Goal: Information Seeking & Learning: Learn about a topic

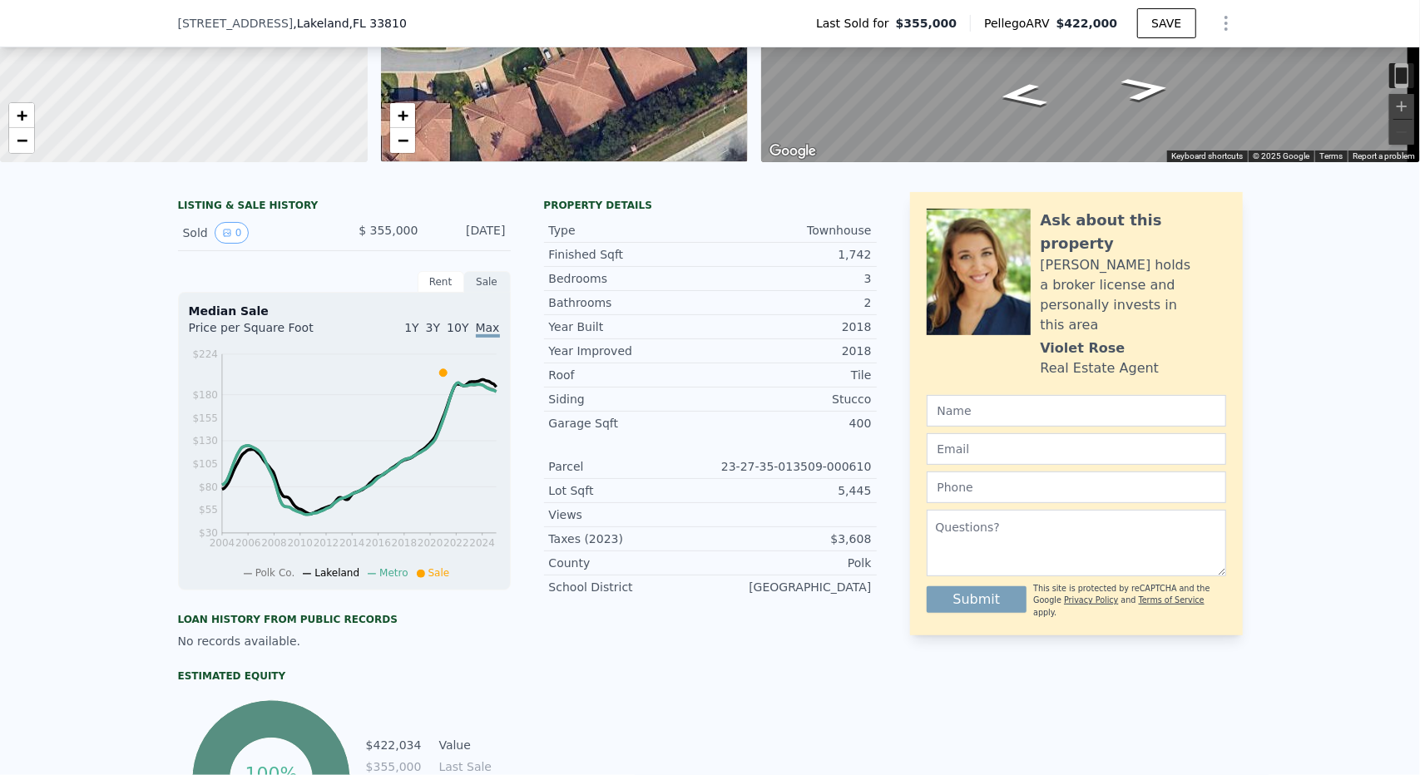
scroll to position [243, 0]
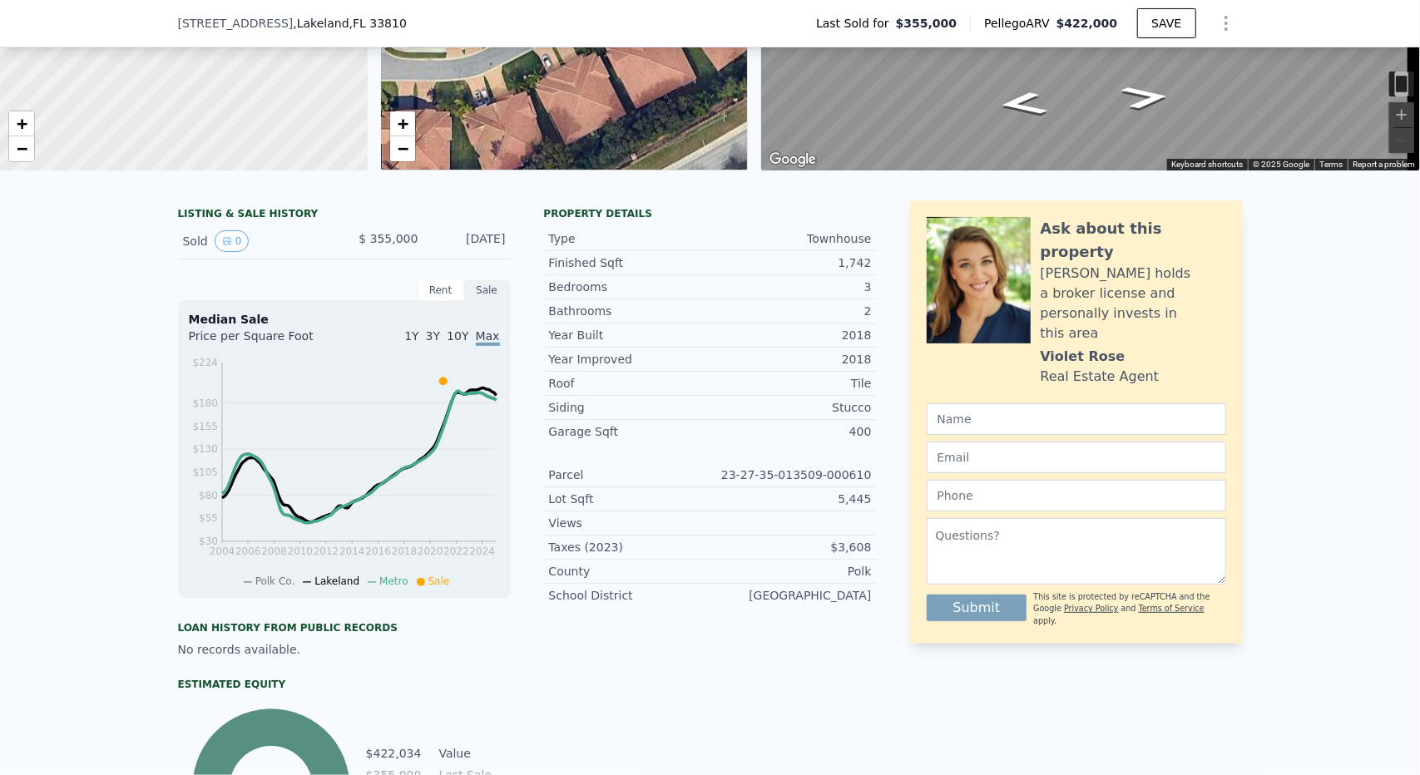
click at [237, 224] on div "LISTING & SALE HISTORY" at bounding box center [344, 215] width 333 height 17
click at [439, 385] on icon at bounding box center [442, 381] width 7 height 7
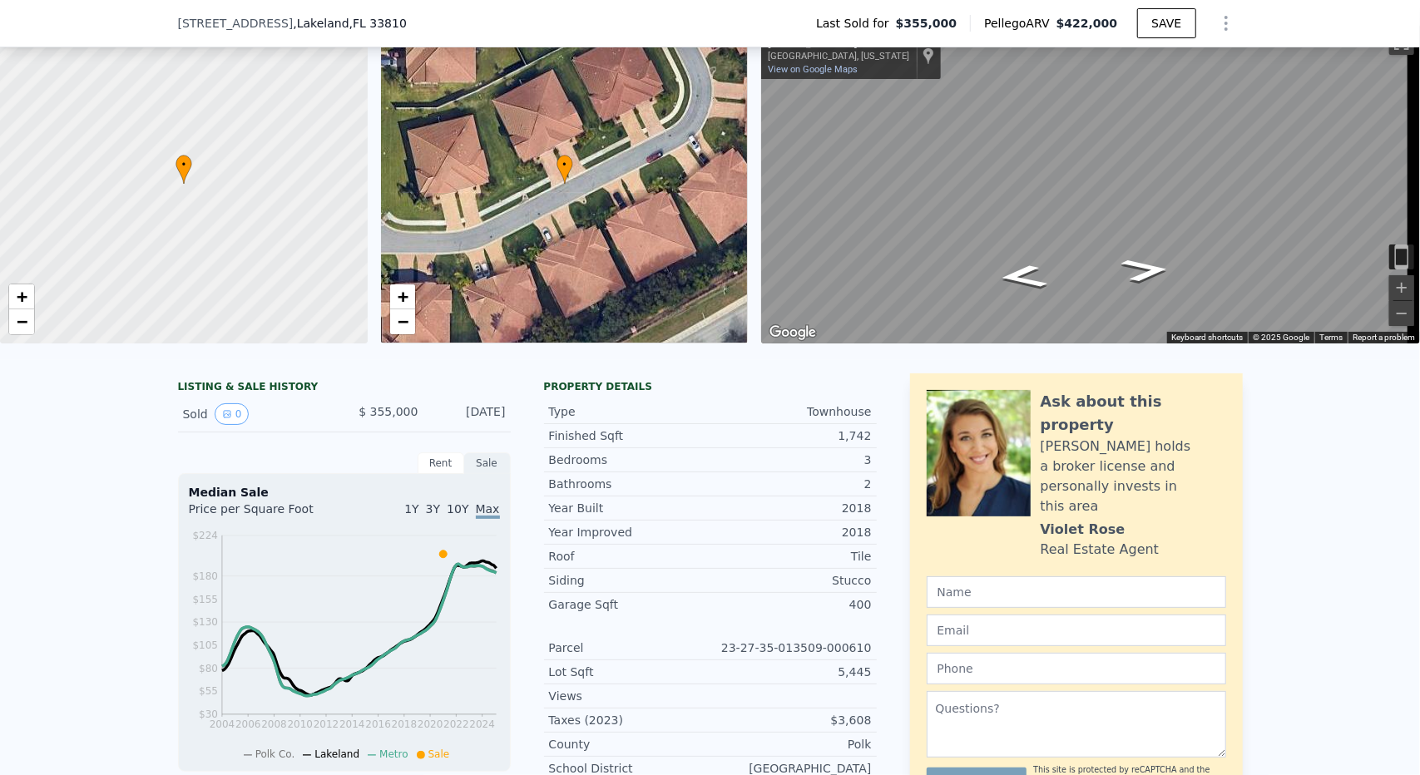
scroll to position [160, 0]
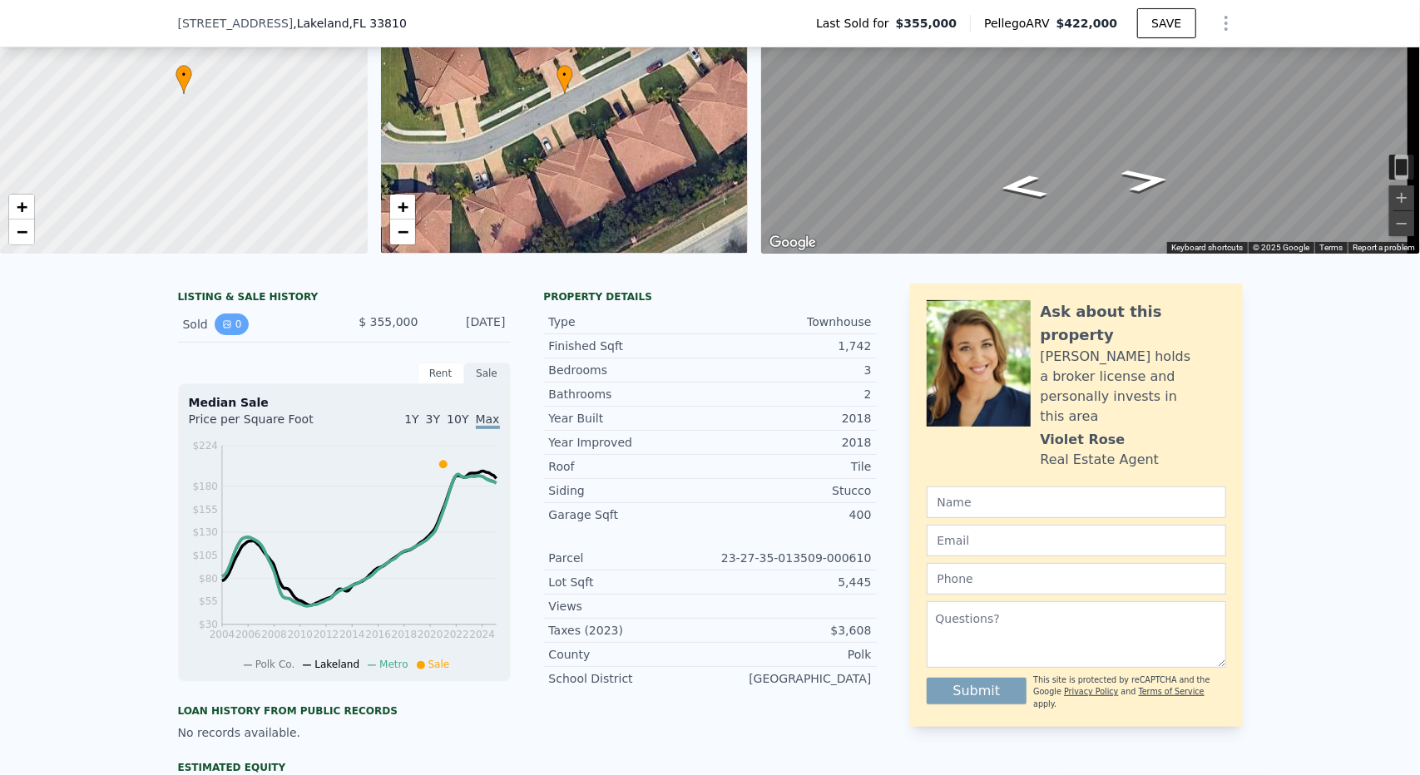
click at [215, 333] on button "0" at bounding box center [232, 325] width 35 height 22
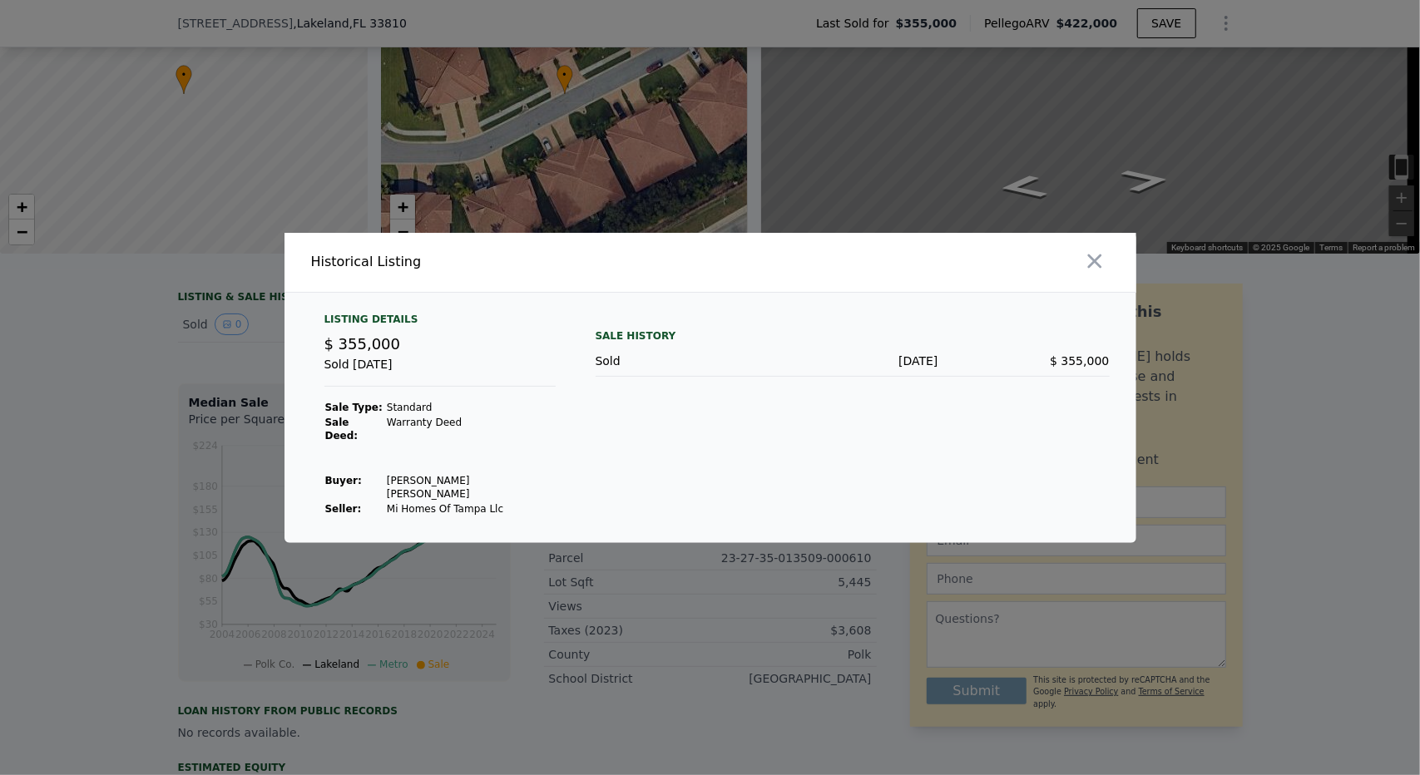
drag, startPoint x: 1104, startPoint y: 277, endPoint x: 782, endPoint y: 320, distance: 325.5
click at [1102, 273] on icon "button" at bounding box center [1094, 260] width 23 height 23
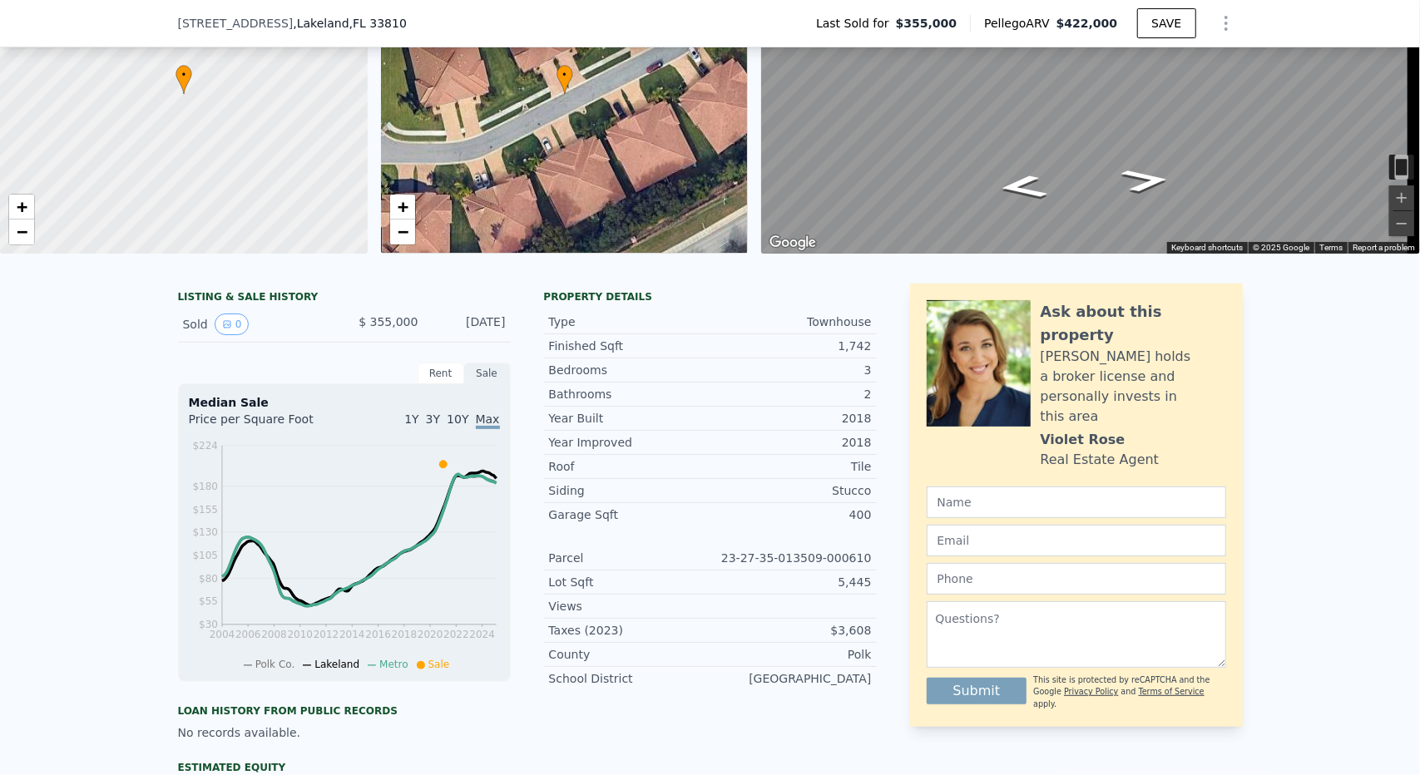
click at [437, 382] on div "Rent" at bounding box center [440, 374] width 47 height 22
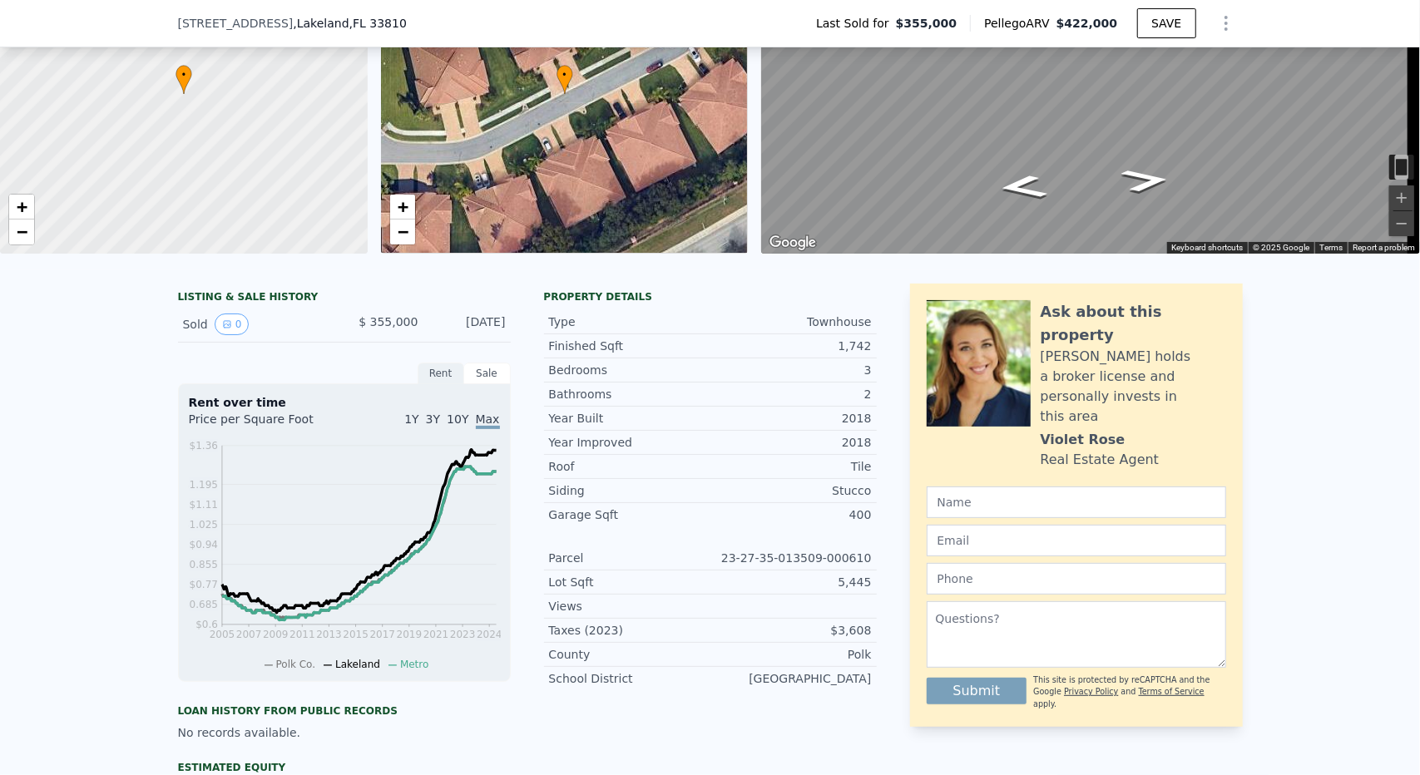
click at [482, 384] on div "Sale" at bounding box center [487, 374] width 47 height 22
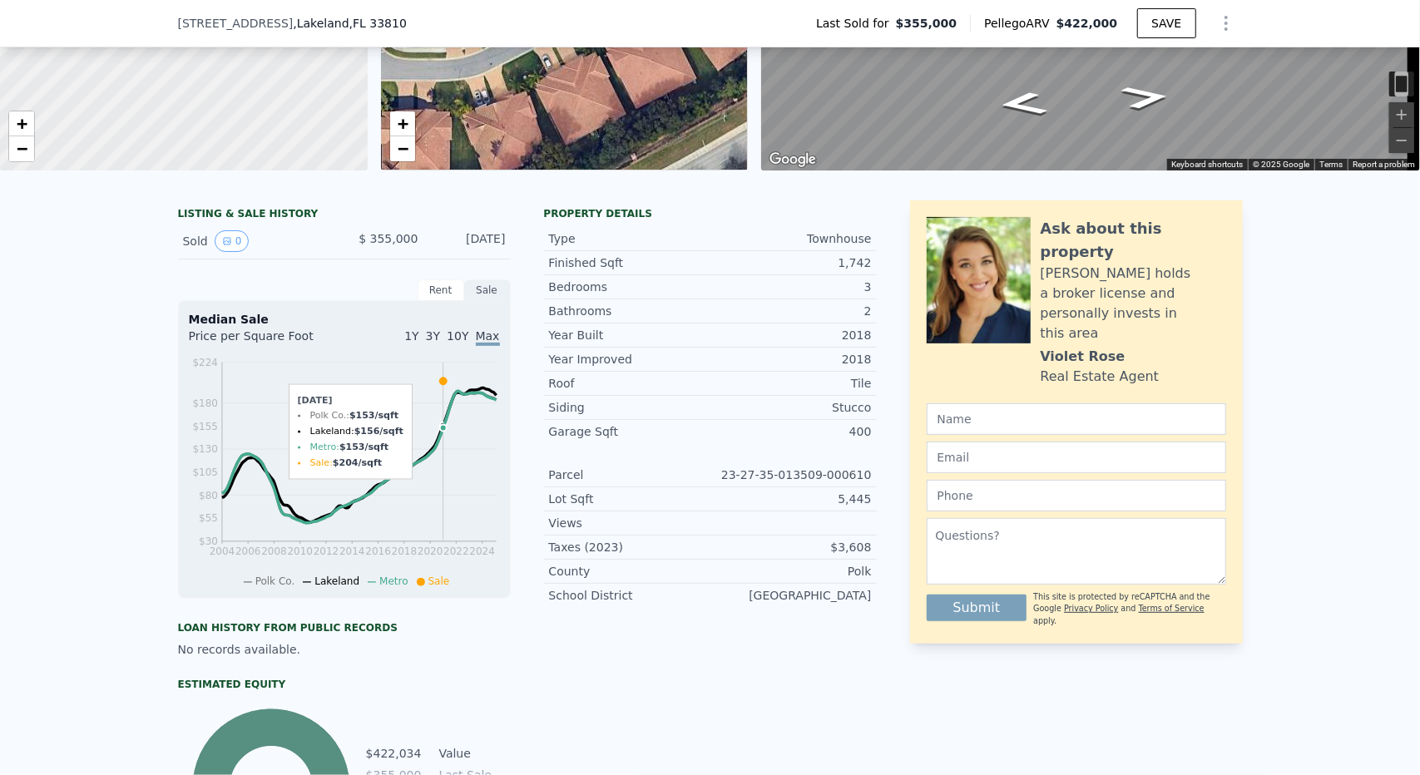
scroll to position [575, 0]
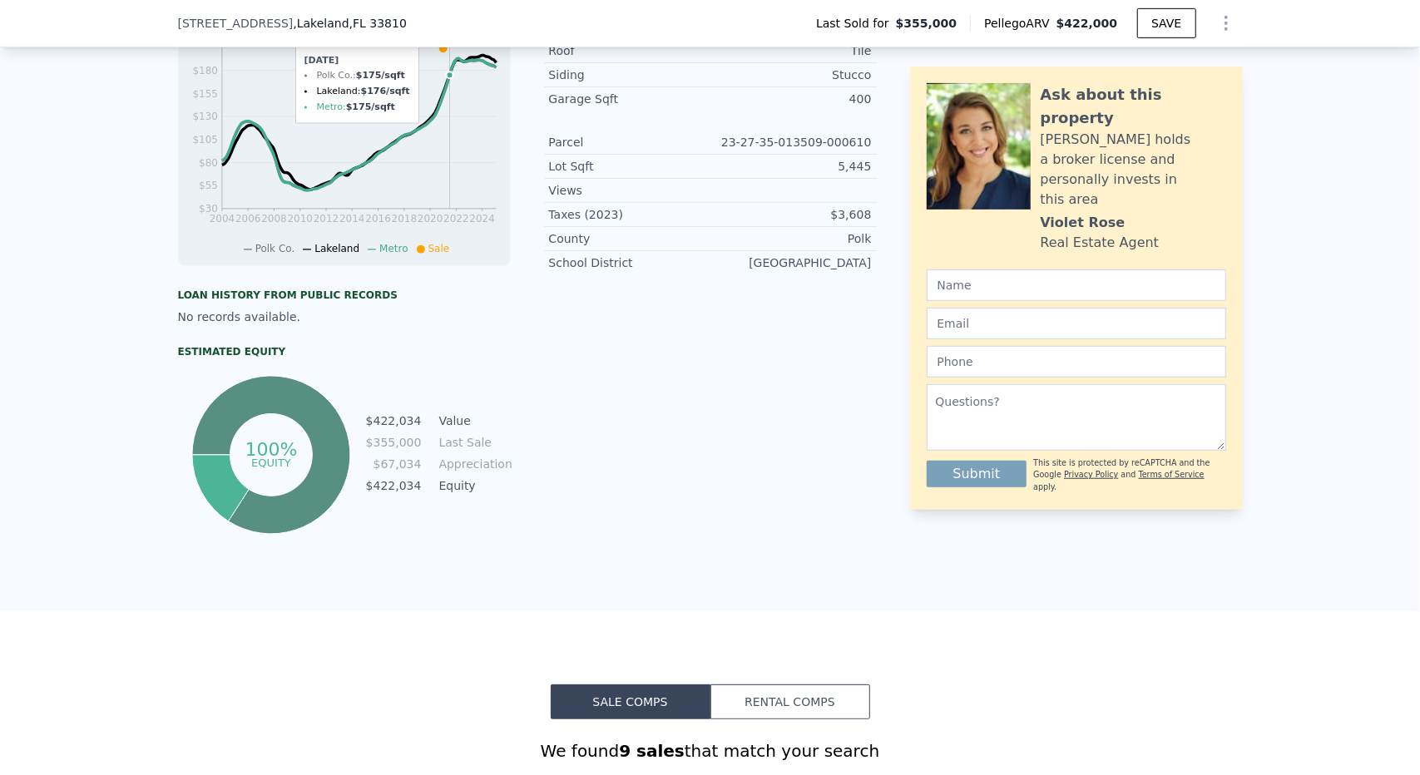
click at [443, 175] on icon "2004 2006 2008 2010 2012 2014 2016 2018 2020 2022 2024 $30 $55 $80 $105 $130 $1…" at bounding box center [345, 139] width 312 height 234
click at [439, 52] on icon at bounding box center [442, 48] width 7 height 7
click at [327, 302] on div "Loan history from public records" at bounding box center [344, 295] width 333 height 13
click at [271, 325] on div "No records available." at bounding box center [344, 317] width 333 height 17
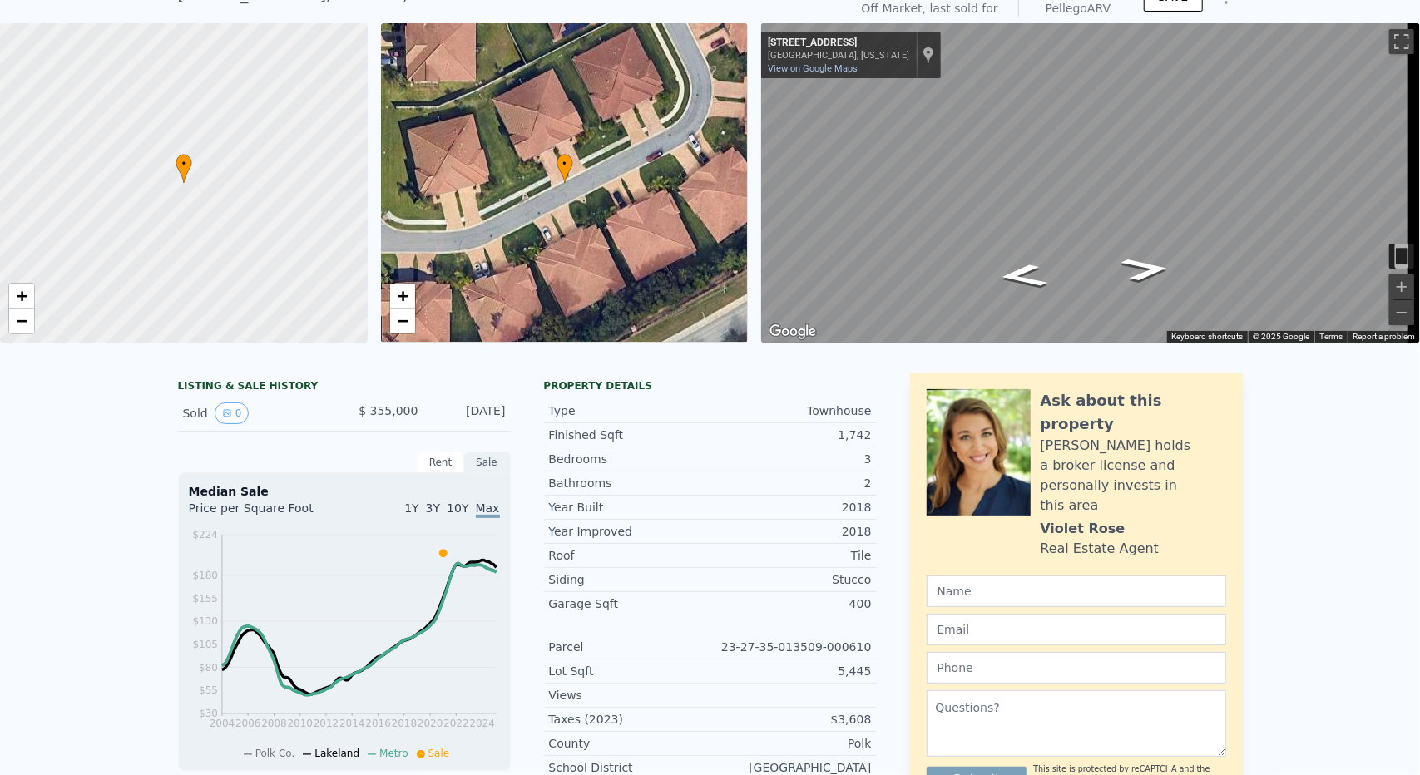
scroll to position [6, 0]
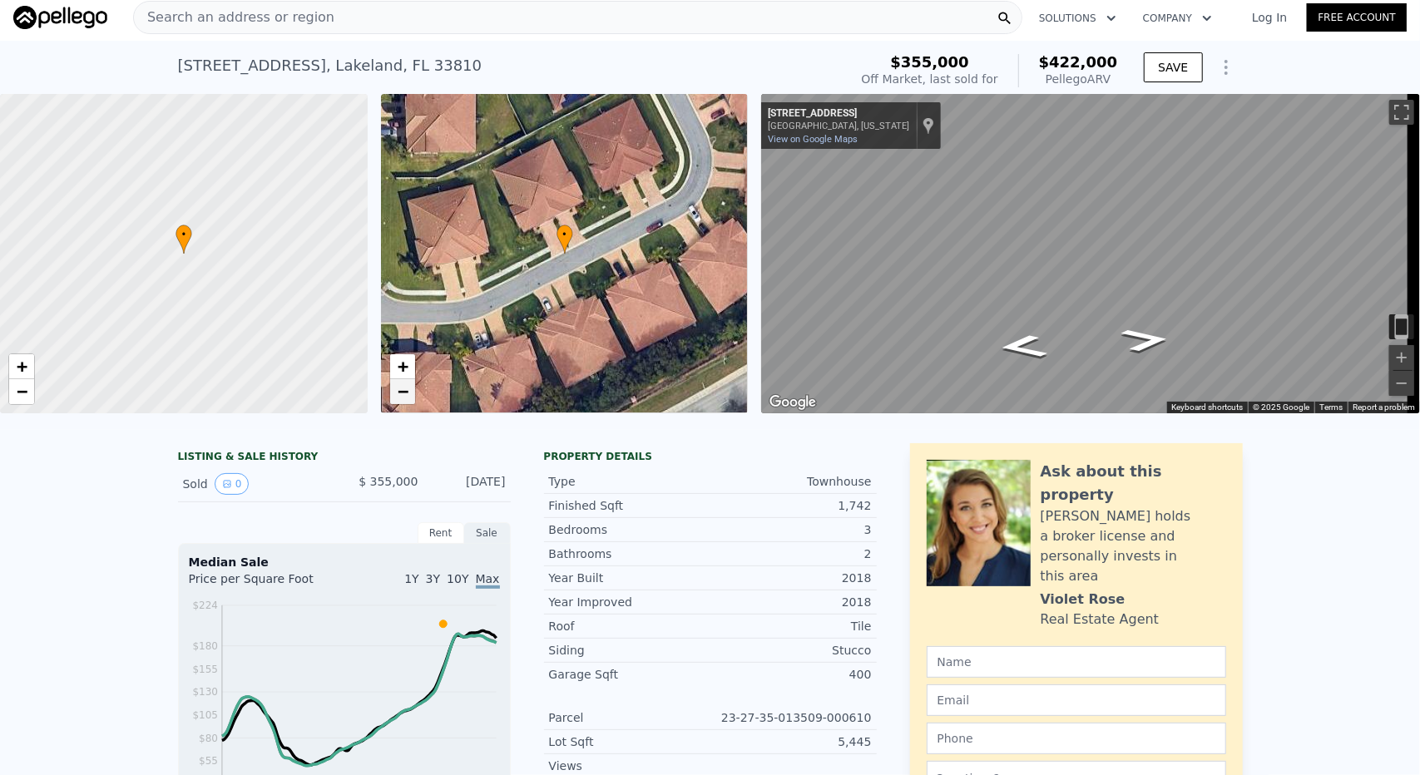
click at [405, 397] on span "−" at bounding box center [402, 391] width 11 height 21
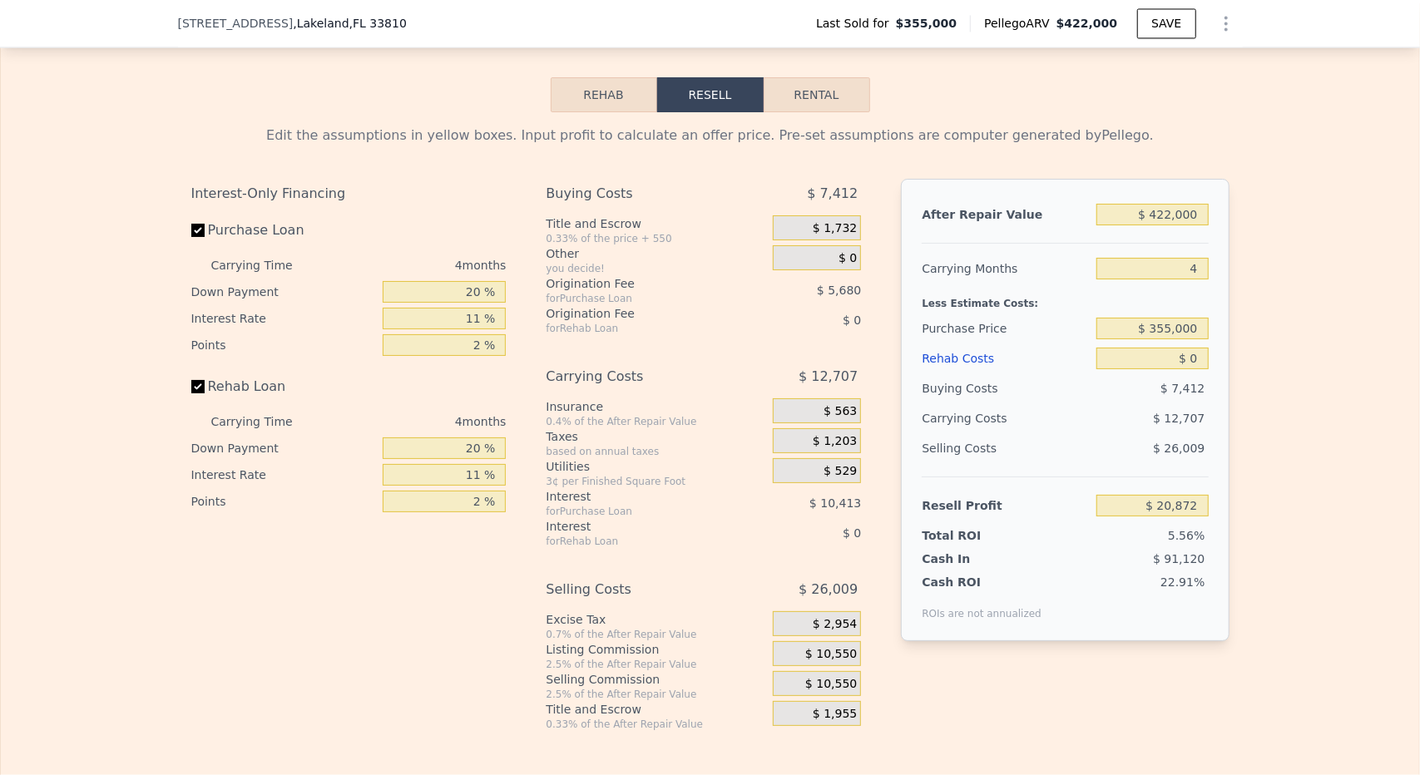
scroll to position [2328, 0]
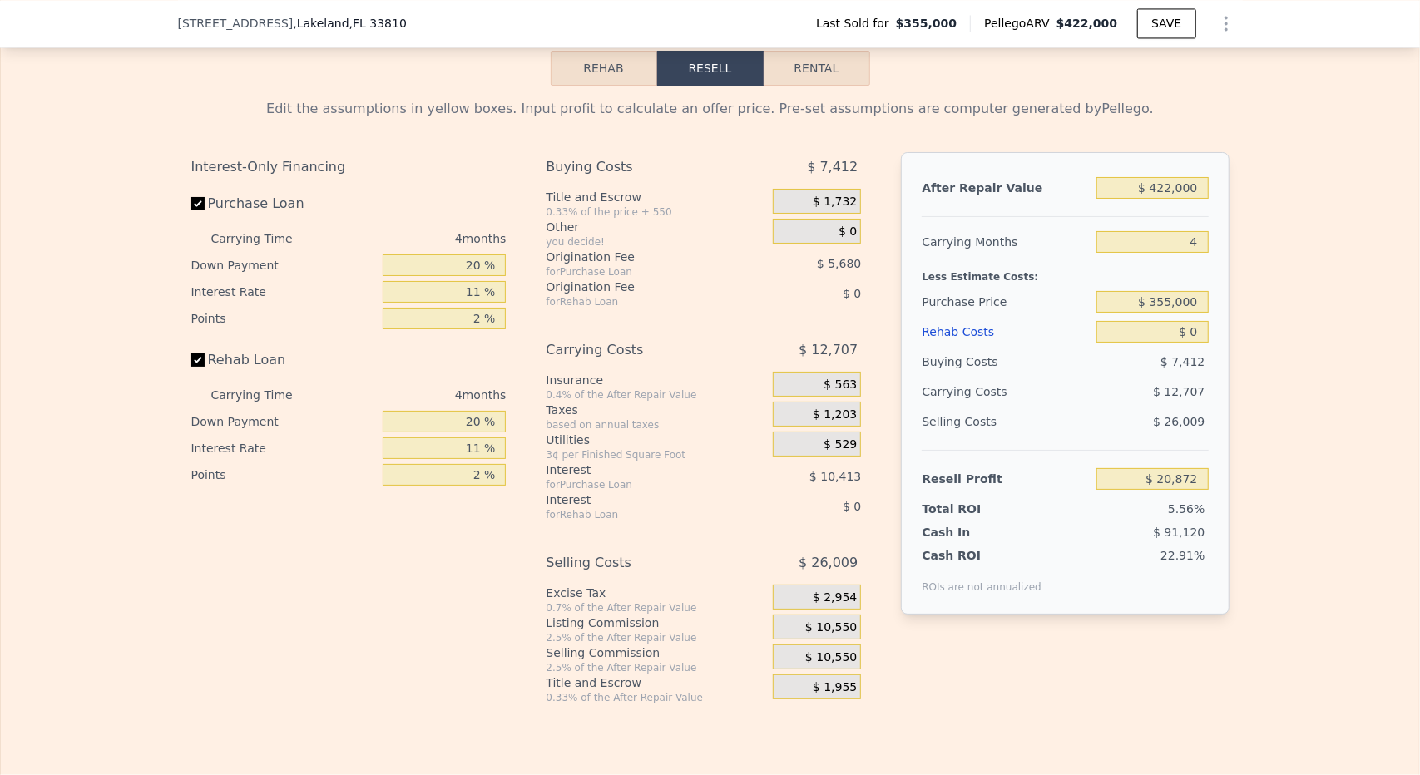
click at [582, 81] on button "Rehab" at bounding box center [604, 68] width 106 height 35
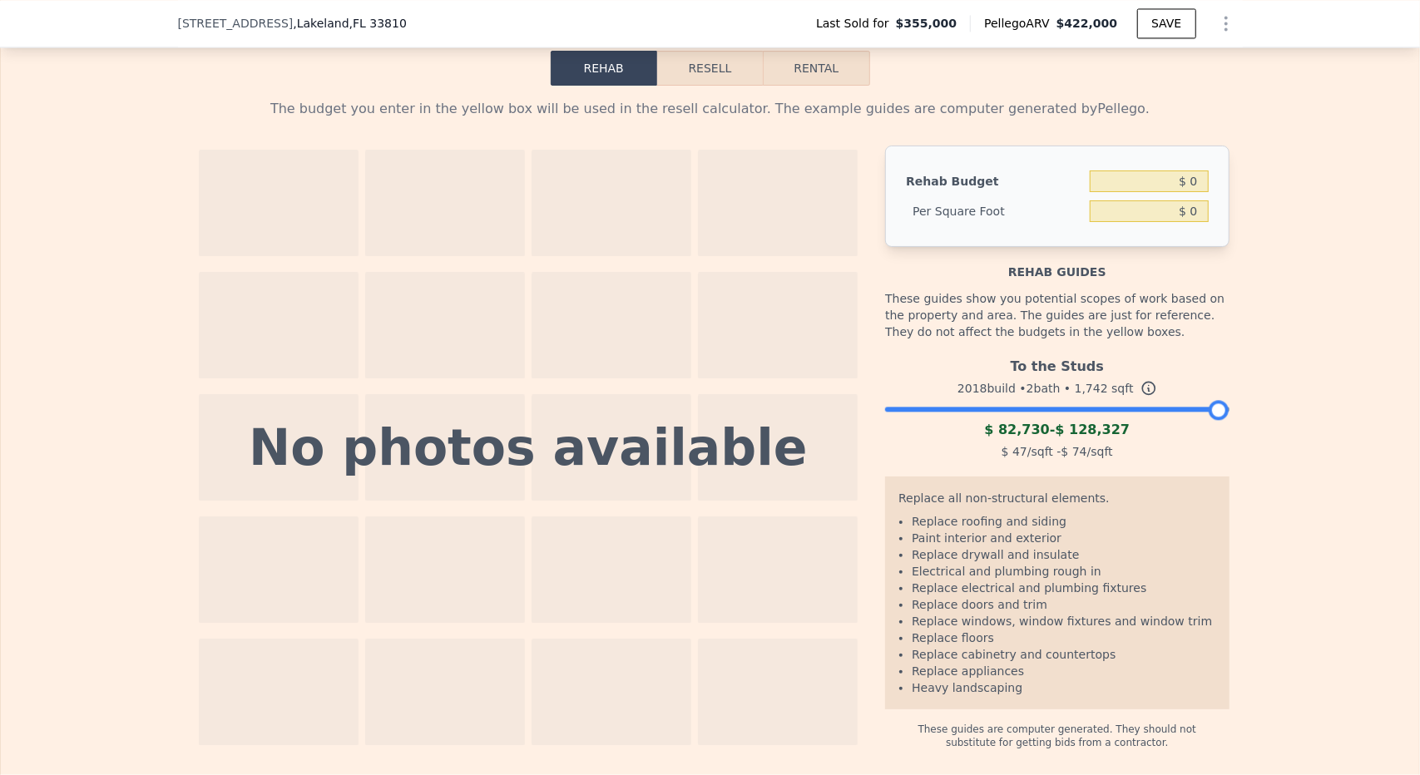
click at [710, 82] on button "Resell" at bounding box center [710, 68] width 106 height 35
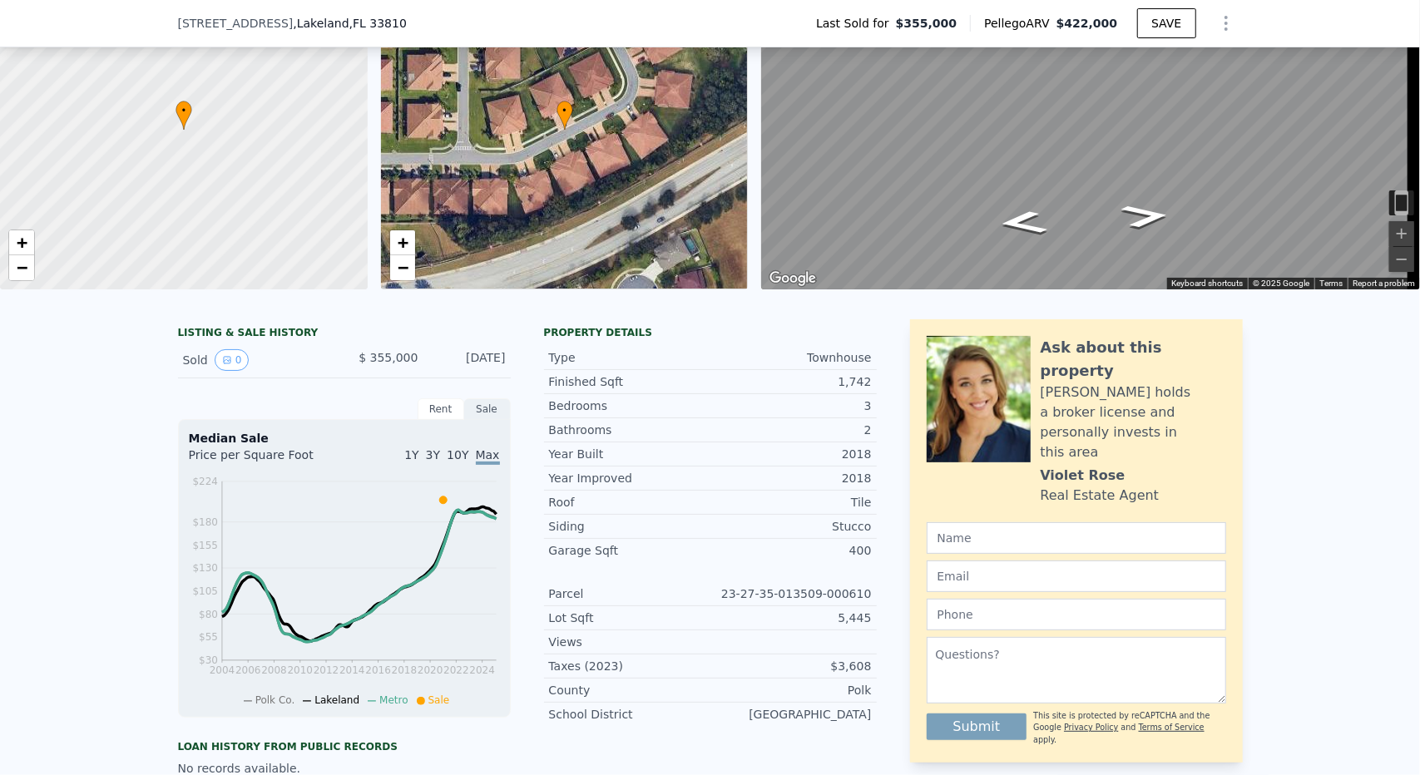
scroll to position [326, 0]
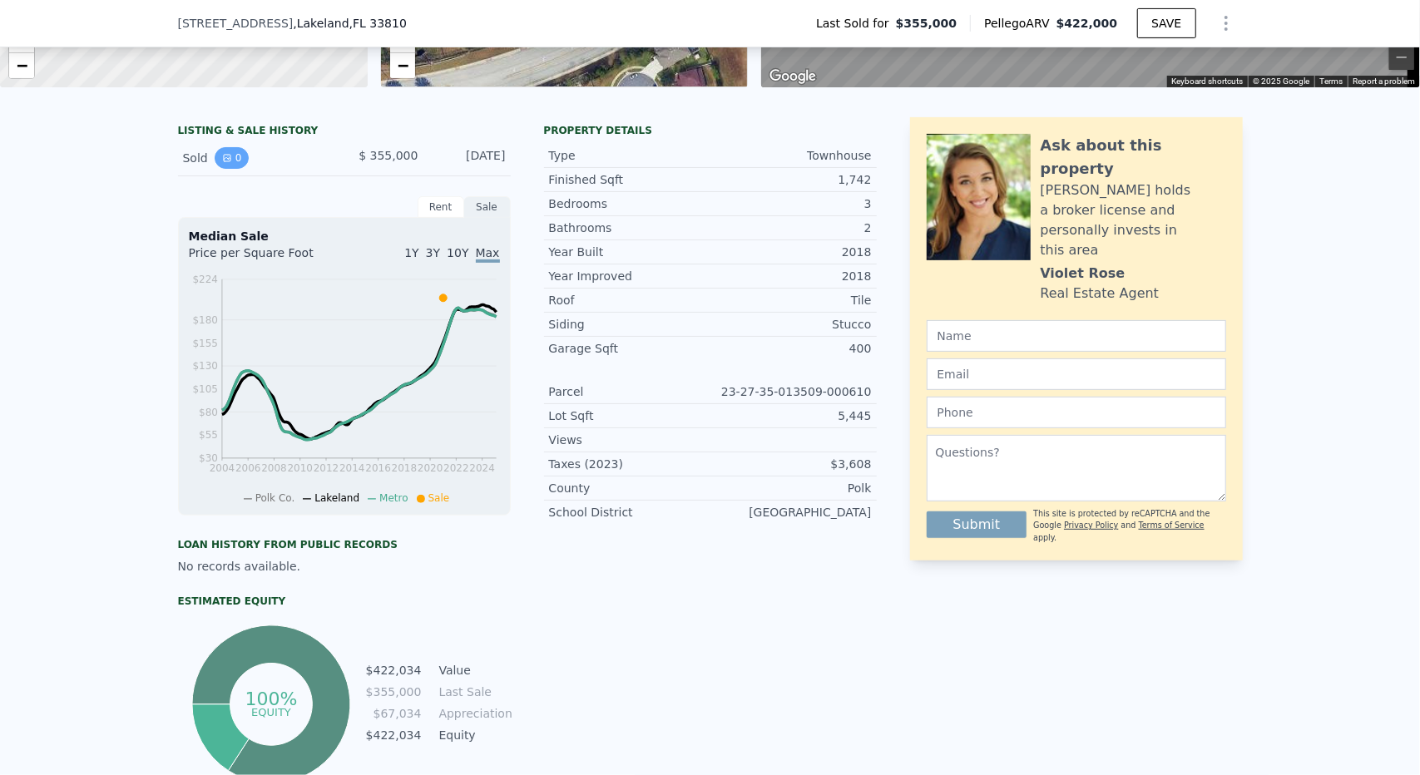
click at [228, 169] on button "0" at bounding box center [232, 158] width 35 height 22
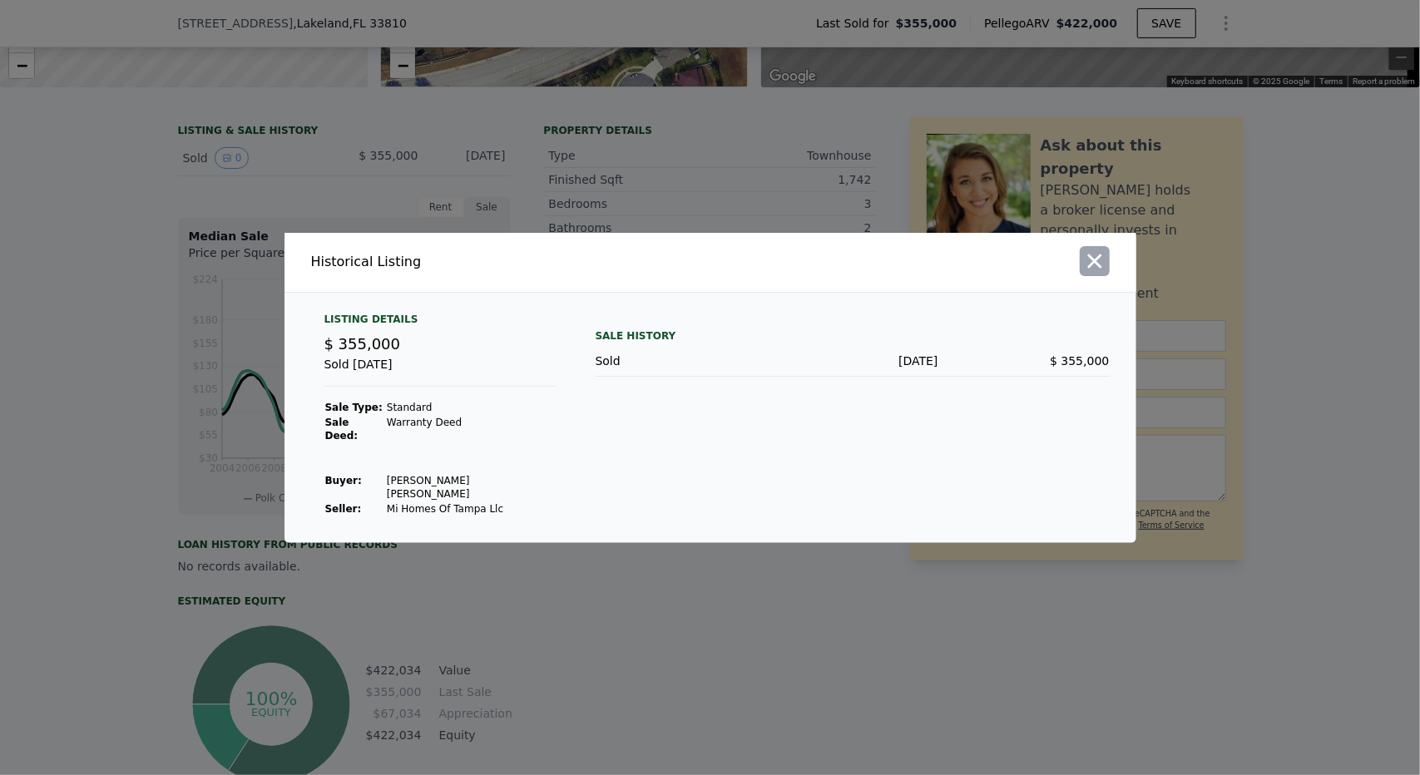
click at [1104, 273] on icon "button" at bounding box center [1094, 260] width 23 height 23
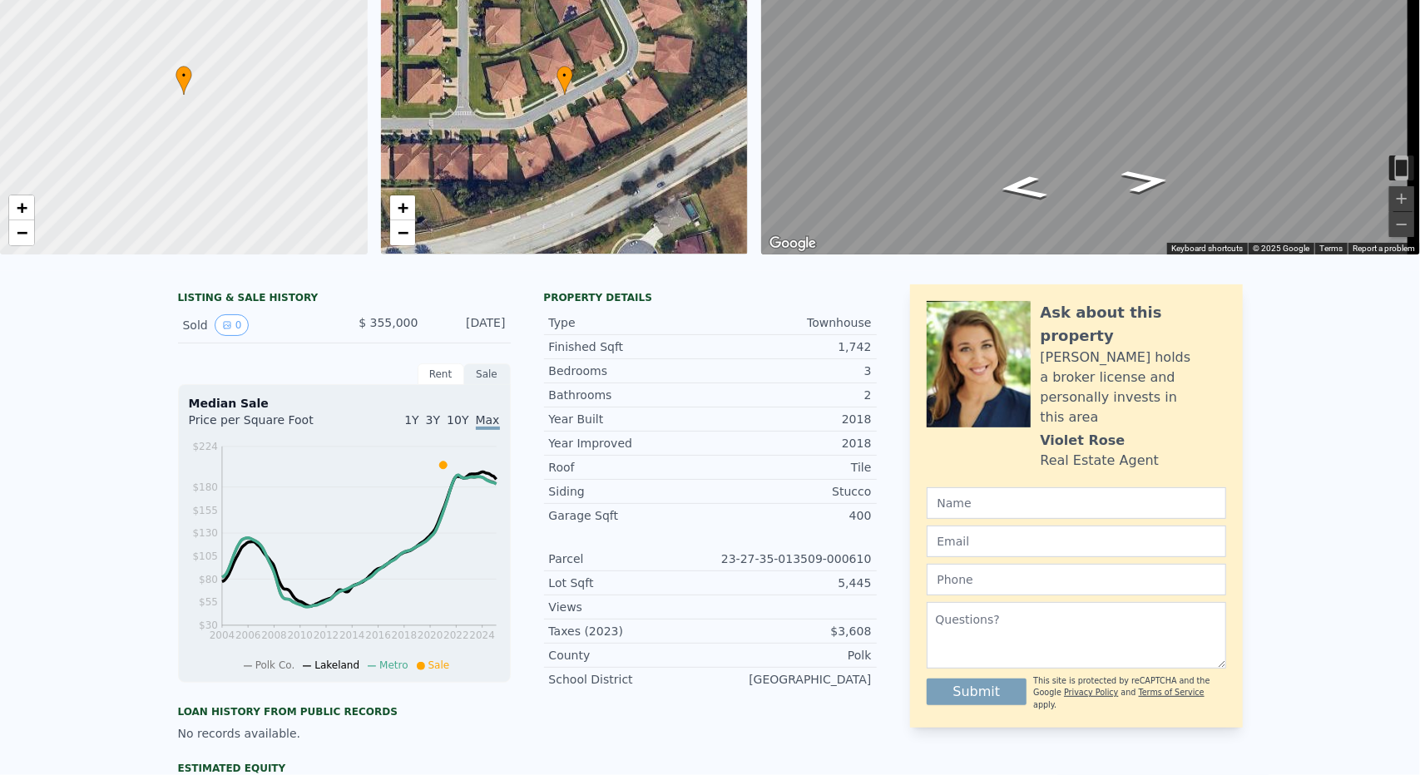
scroll to position [0, 0]
